Goal: Information Seeking & Learning: Learn about a topic

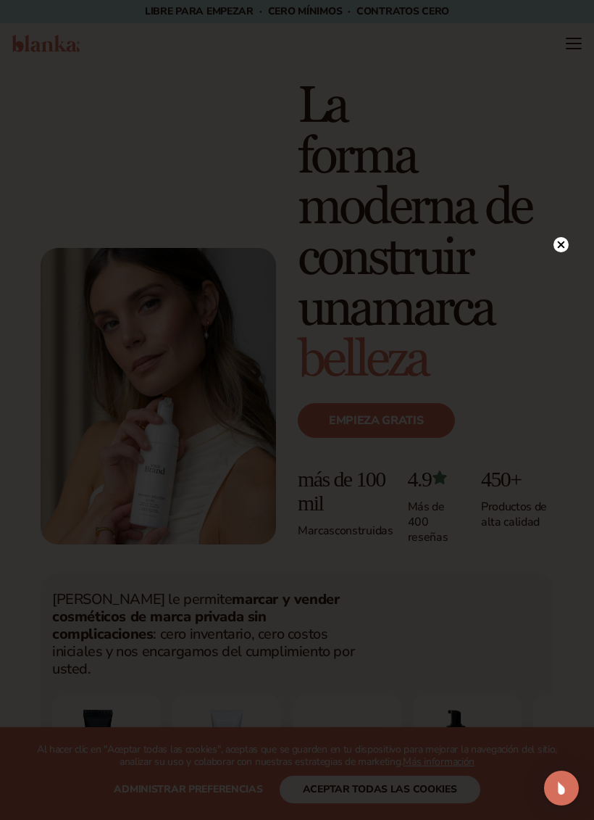
click at [559, 246] on circle at bounding box center [561, 244] width 15 height 15
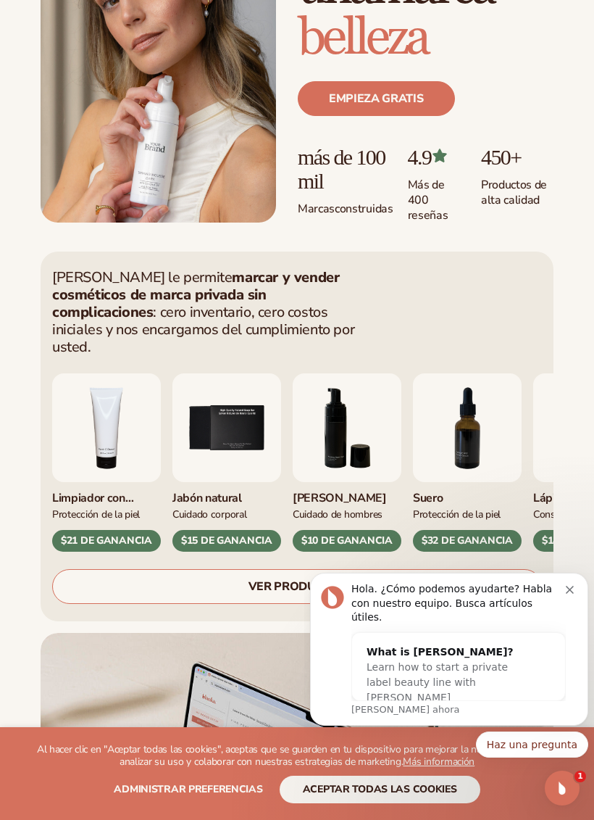
scroll to position [323, 0]
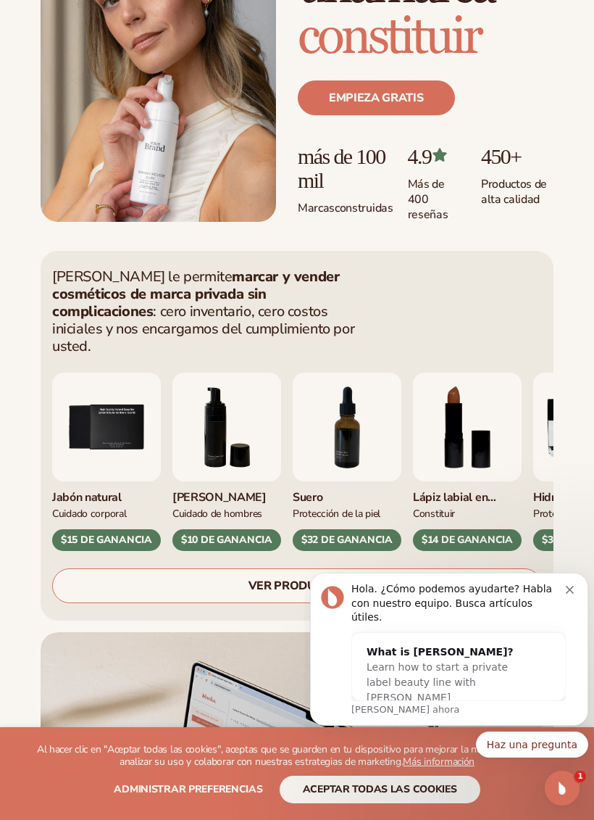
click at [568, 594] on icon "Descartar notificación" at bounding box center [570, 590] width 8 height 8
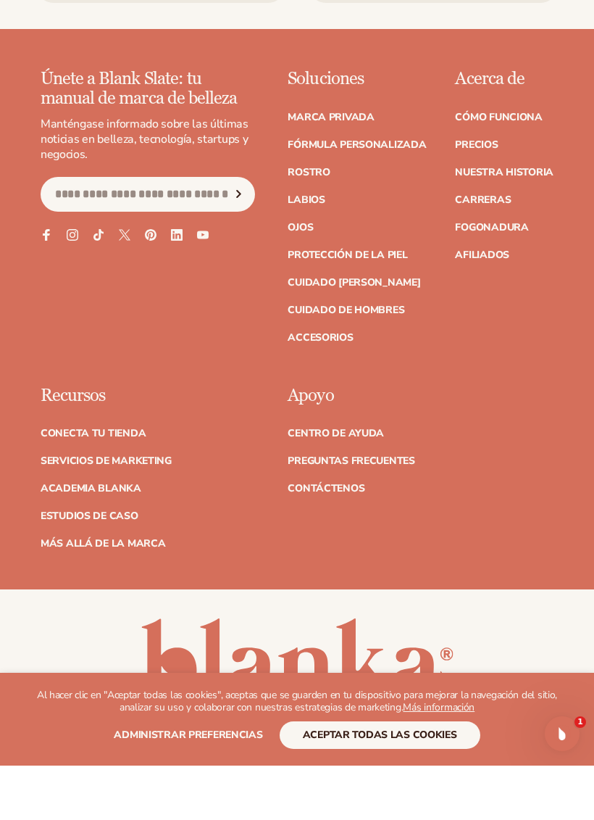
scroll to position [7536, 0]
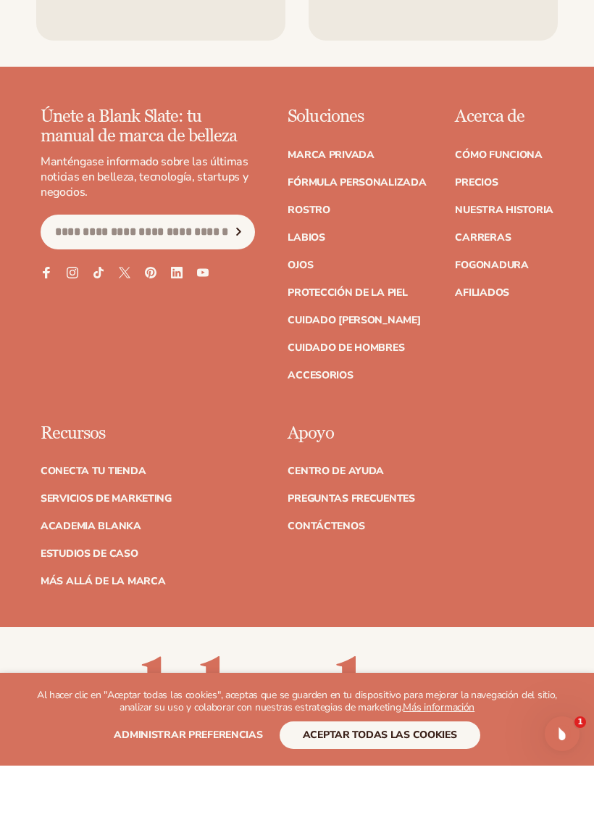
click at [431, 776] on button "aceptar todas las cookies" at bounding box center [380, 790] width 201 height 28
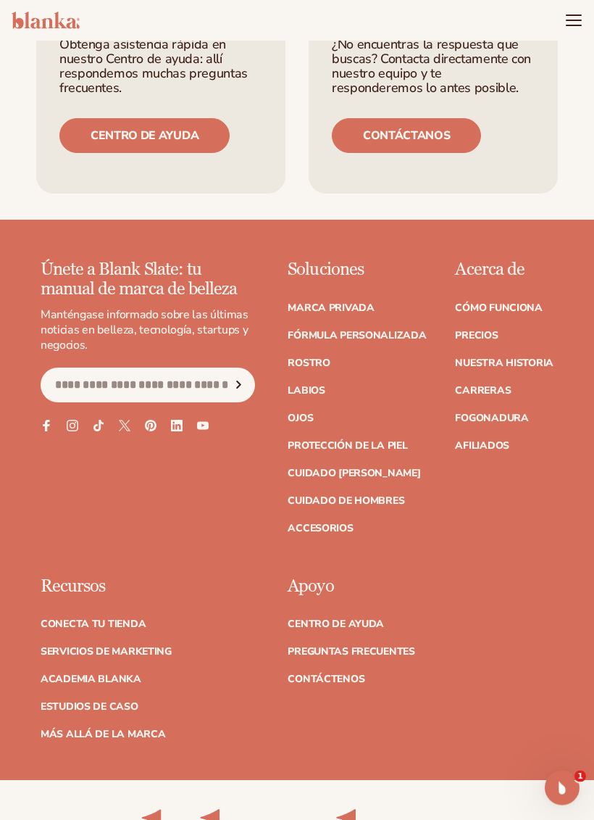
scroll to position [7436, 0]
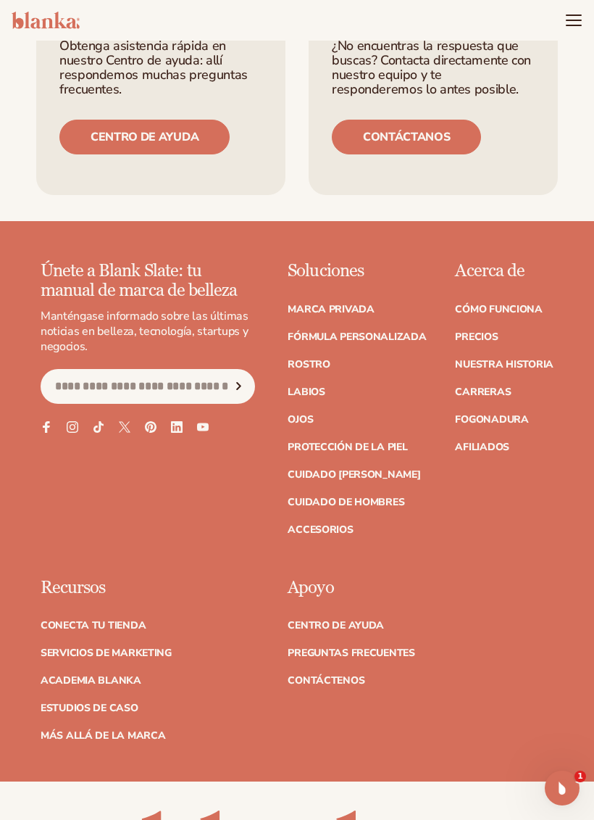
click at [483, 330] on font "Precios" at bounding box center [476, 337] width 43 height 14
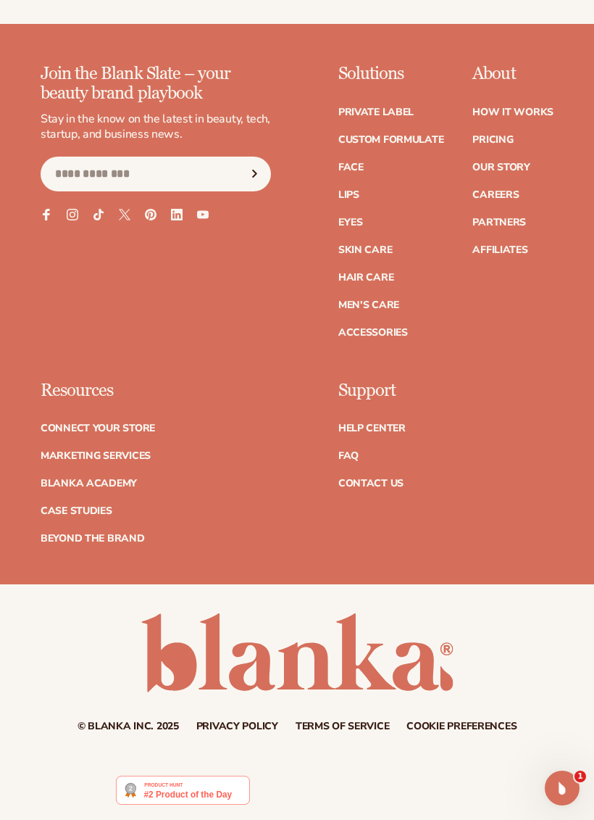
scroll to position [7286, 0]
